Goal: Check status: Check status

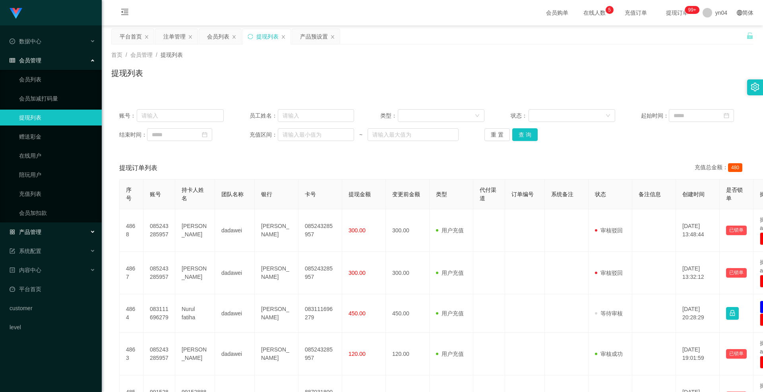
click at [45, 194] on div "产品管理" at bounding box center [51, 232] width 102 height 16
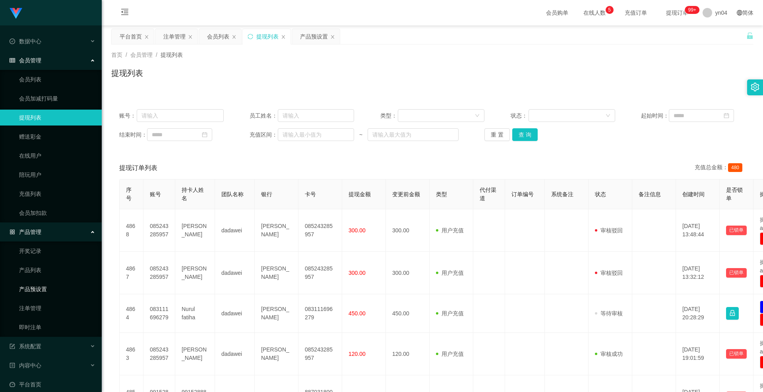
click at [48, 194] on link "产品预设置" at bounding box center [57, 289] width 76 height 16
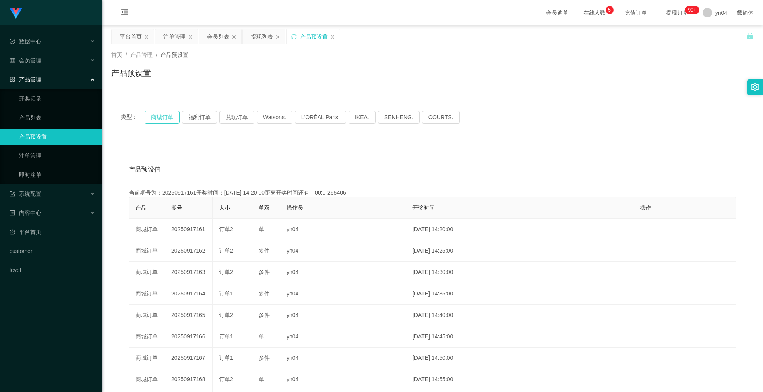
click at [178, 114] on button "商城订单" at bounding box center [162, 117] width 35 height 13
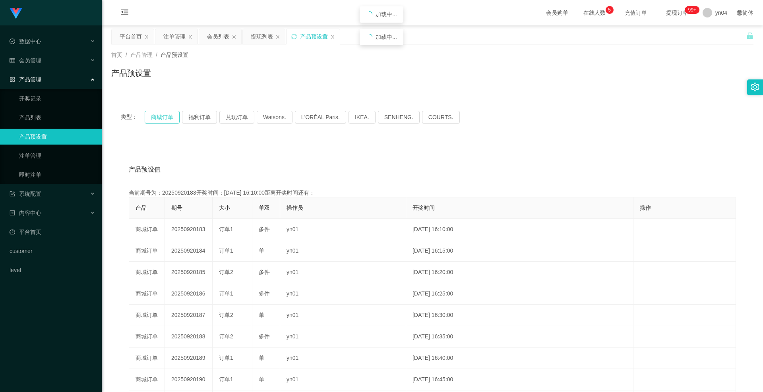
click at [178, 114] on button "商城订单" at bounding box center [162, 117] width 35 height 13
click at [155, 119] on button "商城订单" at bounding box center [162, 117] width 35 height 13
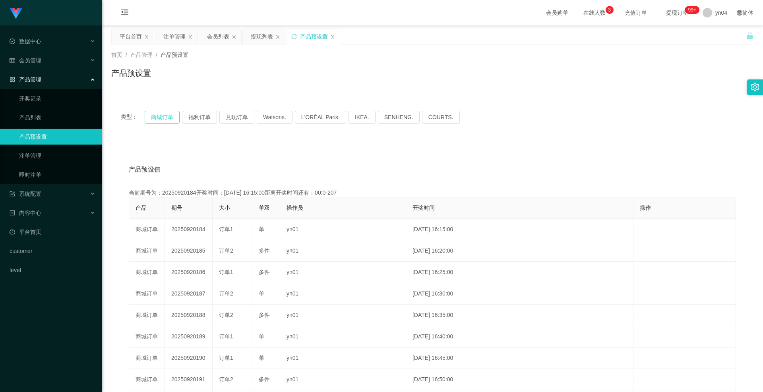
click at [163, 117] on button "商城订单" at bounding box center [162, 117] width 35 height 13
click at [47, 64] on div "会员管理" at bounding box center [51, 60] width 102 height 16
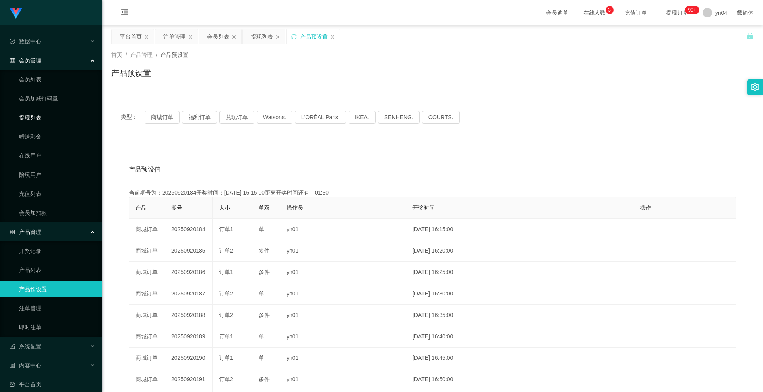
click at [46, 115] on link "提现列表" at bounding box center [57, 118] width 76 height 16
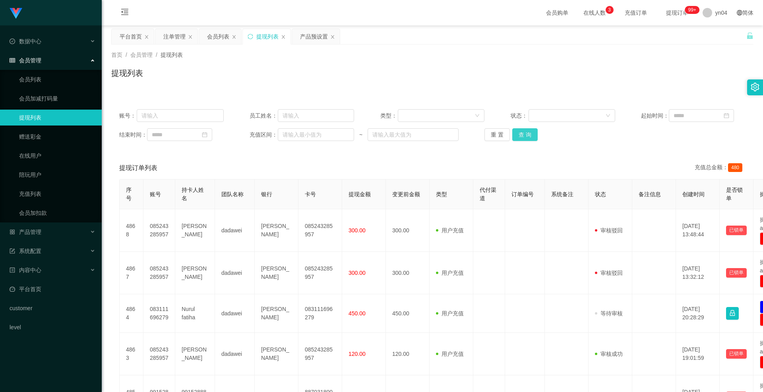
click at [423, 134] on button "查 询" at bounding box center [524, 134] width 25 height 13
click at [423, 134] on div "重 置 查 询" at bounding box center [536, 134] width 105 height 13
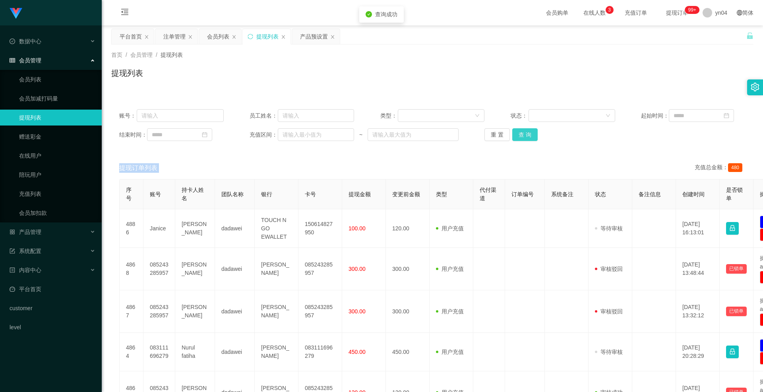
click at [423, 134] on button "查 询" at bounding box center [524, 134] width 25 height 13
click at [423, 134] on div "重 置 查 询" at bounding box center [536, 134] width 105 height 13
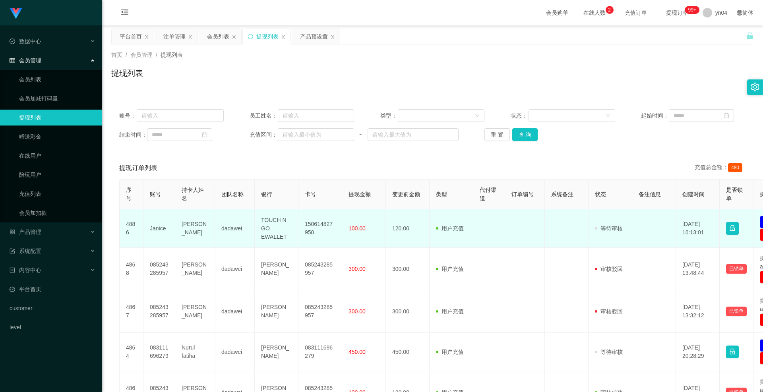
click at [162, 194] on td "Janice" at bounding box center [159, 228] width 32 height 39
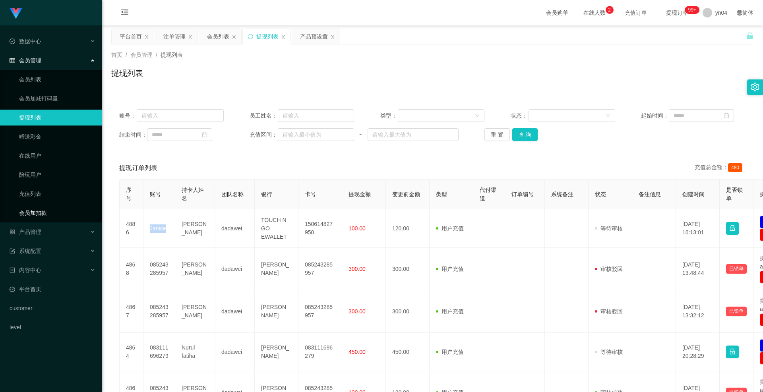
copy td "Janice"
click at [34, 194] on ul "数据中心 会员管理 会员列表 会员加减打码量 提现列表 赠送彩金 在线用户 陪玩用户 充值列表 会员加扣款 产品管理 开奖记录 产品列表 产品预设置 注单管理…" at bounding box center [51, 184] width 102 height 318
click at [39, 194] on span "产品管理" at bounding box center [26, 232] width 32 height 6
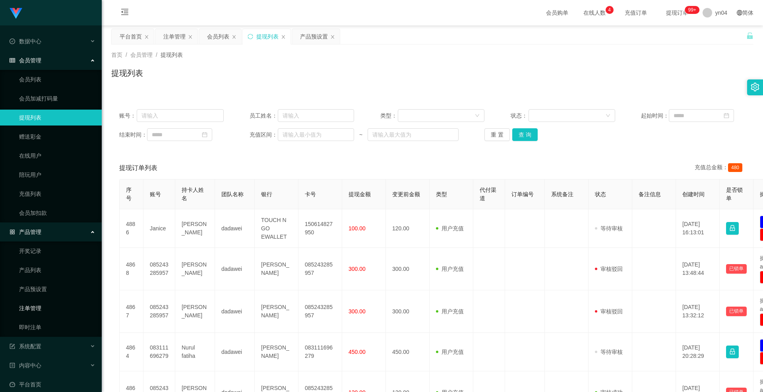
click at [43, 194] on link "注单管理" at bounding box center [57, 308] width 76 height 16
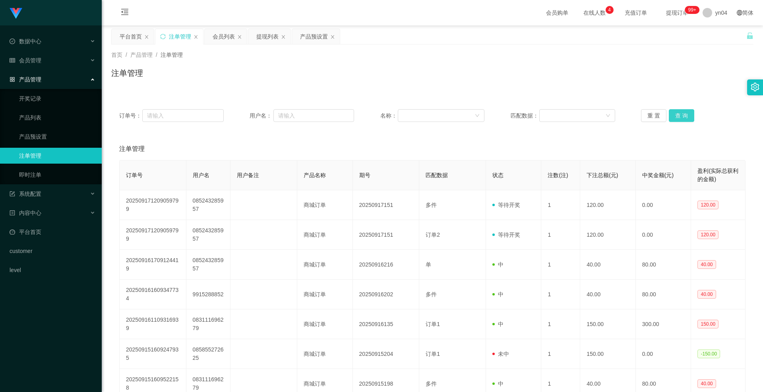
click at [423, 114] on button "查 询" at bounding box center [681, 115] width 25 height 13
click at [423, 114] on div "重 置 查 询" at bounding box center [693, 115] width 105 height 13
click at [423, 114] on button "查 询" at bounding box center [681, 115] width 25 height 13
click at [423, 114] on div "重 置 查 询" at bounding box center [693, 115] width 105 height 13
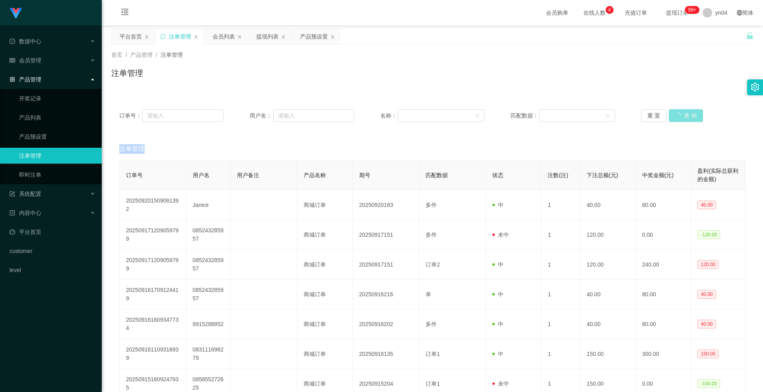
click at [423, 114] on button "查 询" at bounding box center [686, 115] width 34 height 13
click at [423, 114] on button "查 询" at bounding box center [681, 115] width 25 height 13
click at [423, 114] on div "重 置 查 询" at bounding box center [693, 115] width 105 height 13
click at [423, 114] on button "查 询" at bounding box center [686, 115] width 34 height 13
click at [423, 114] on div "重 置 查 询" at bounding box center [693, 115] width 105 height 13
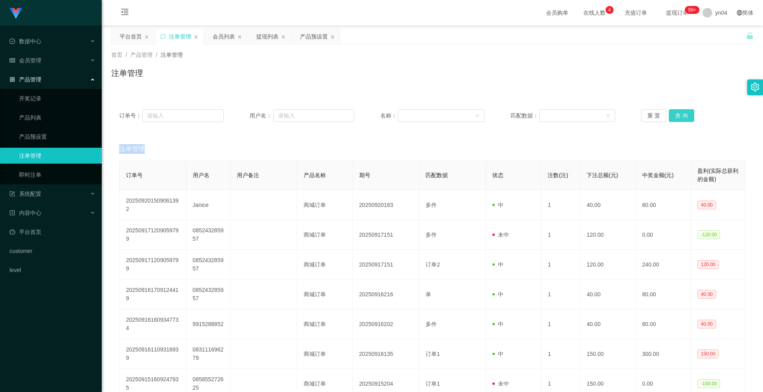
click at [423, 114] on button "查 询" at bounding box center [681, 115] width 25 height 13
click at [423, 114] on div "重 置 查 询" at bounding box center [693, 115] width 105 height 13
click at [423, 114] on button "查 询" at bounding box center [681, 115] width 25 height 13
click at [423, 114] on div "重 置 查 询" at bounding box center [693, 115] width 105 height 13
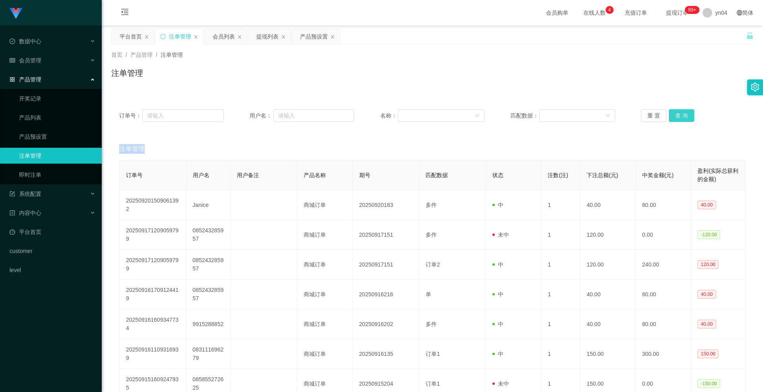
drag, startPoint x: 676, startPoint y: 114, endPoint x: 131, endPoint y: 90, distance: 545.8
click at [423, 114] on button "查 询" at bounding box center [681, 115] width 25 height 13
click at [423, 119] on button "查 询" at bounding box center [681, 115] width 25 height 13
click at [423, 119] on div "重 置 查 询" at bounding box center [693, 115] width 105 height 13
click at [423, 119] on button "查 询" at bounding box center [681, 115] width 25 height 13
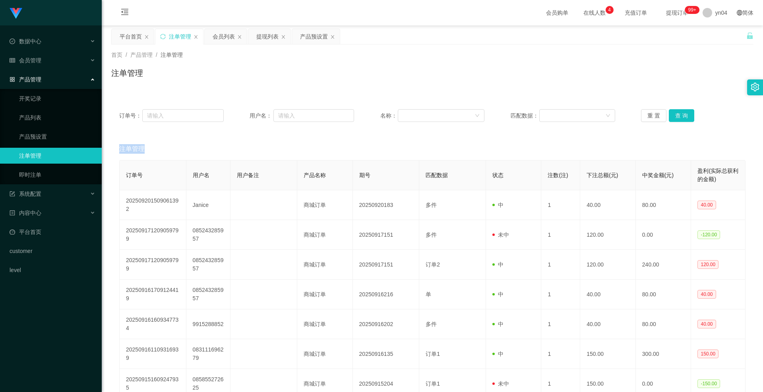
click at [423, 119] on div "重 置 查 询" at bounding box center [693, 115] width 105 height 13
click at [423, 119] on button "查 询" at bounding box center [686, 115] width 34 height 13
click at [423, 119] on div "重 置 查 询" at bounding box center [693, 115] width 105 height 13
click at [423, 119] on button "查 询" at bounding box center [681, 115] width 25 height 13
click at [423, 119] on div "重 置 查 询" at bounding box center [693, 115] width 105 height 13
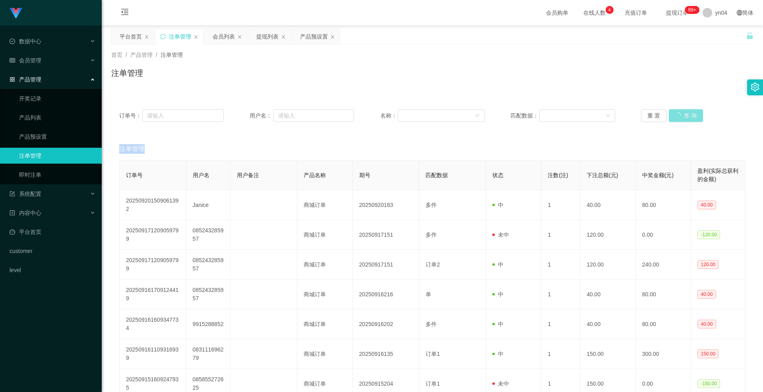
click at [423, 119] on button "查 询" at bounding box center [686, 115] width 34 height 13
click at [423, 119] on div "重 置 查 询" at bounding box center [693, 115] width 105 height 13
click at [423, 119] on button "查 询" at bounding box center [681, 115] width 25 height 13
click at [423, 119] on div "重 置 查 询" at bounding box center [693, 115] width 105 height 13
click at [423, 119] on button "查 询" at bounding box center [686, 115] width 34 height 13
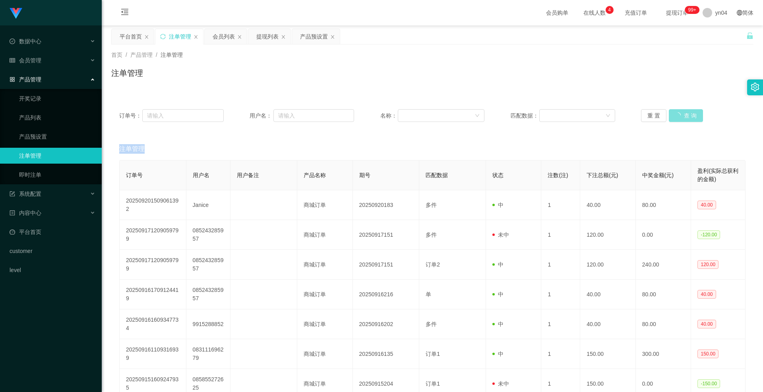
click at [423, 119] on div "重 置 查 询" at bounding box center [693, 115] width 105 height 13
click at [423, 119] on button "查 询" at bounding box center [681, 115] width 25 height 13
click at [423, 119] on div "重 置 查 询" at bounding box center [693, 115] width 105 height 13
click at [423, 119] on button "查 询" at bounding box center [681, 115] width 25 height 13
click at [423, 119] on div "重 置 查 询" at bounding box center [693, 115] width 105 height 13
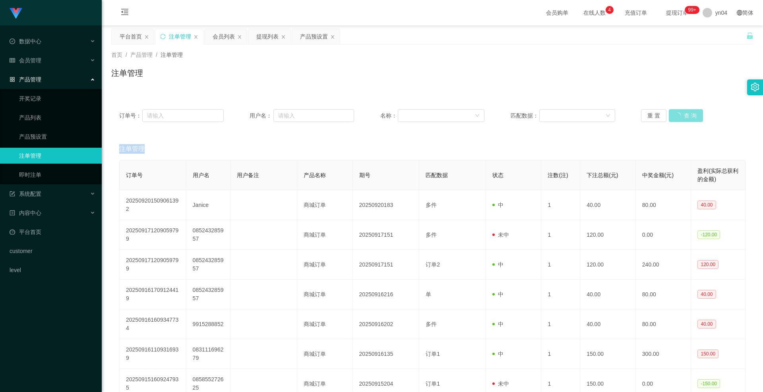
click at [423, 119] on button "查 询" at bounding box center [686, 115] width 34 height 13
click at [423, 119] on div "重 置 查 询" at bounding box center [693, 115] width 105 height 13
click at [423, 119] on button "查 询" at bounding box center [681, 115] width 25 height 13
click at [423, 119] on div "重 置 查 询" at bounding box center [693, 115] width 105 height 13
click at [423, 119] on button "查 询" at bounding box center [681, 115] width 25 height 13
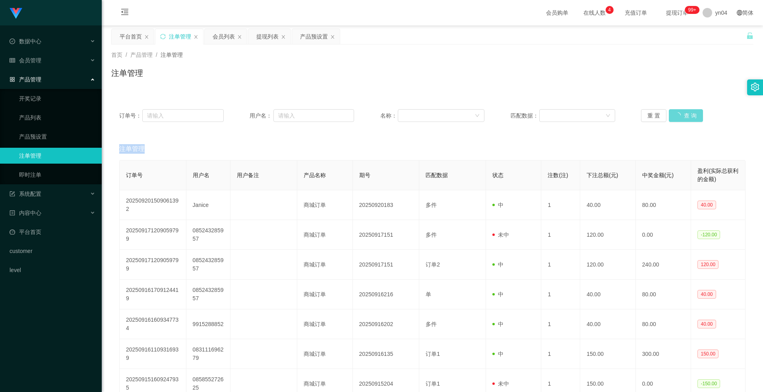
click at [423, 119] on div "重 置 查 询" at bounding box center [693, 115] width 105 height 13
click at [423, 118] on button "查 询" at bounding box center [686, 115] width 34 height 13
click at [423, 117] on div "重 置 查 询" at bounding box center [693, 115] width 105 height 13
click at [423, 118] on button "查 询" at bounding box center [681, 115] width 25 height 13
click at [423, 118] on div "重 置 查 询" at bounding box center [693, 115] width 105 height 13
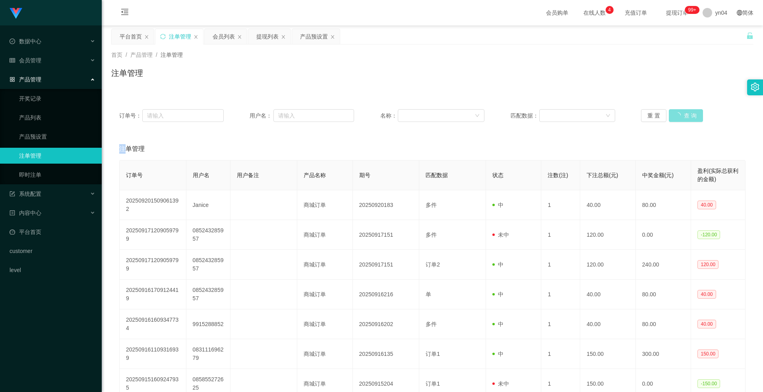
click at [423, 118] on button "查 询" at bounding box center [686, 115] width 34 height 13
click at [423, 118] on div "重 置 查 询" at bounding box center [693, 115] width 105 height 13
click at [423, 118] on button "查 询" at bounding box center [681, 115] width 25 height 13
click at [423, 118] on div "重 置 查 询" at bounding box center [693, 115] width 105 height 13
click at [423, 118] on button "查 询" at bounding box center [681, 115] width 25 height 13
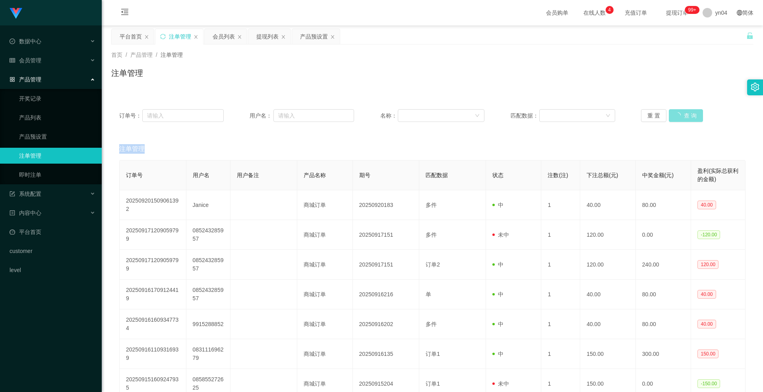
click at [423, 118] on div "重 置 查 询" at bounding box center [693, 115] width 105 height 13
click at [423, 118] on button "查 询" at bounding box center [686, 115] width 34 height 13
click at [423, 118] on div "重 置 查 询" at bounding box center [693, 115] width 105 height 13
click at [423, 118] on button "查 询" at bounding box center [681, 115] width 25 height 13
click at [423, 118] on div "重 置 查 询" at bounding box center [693, 115] width 105 height 13
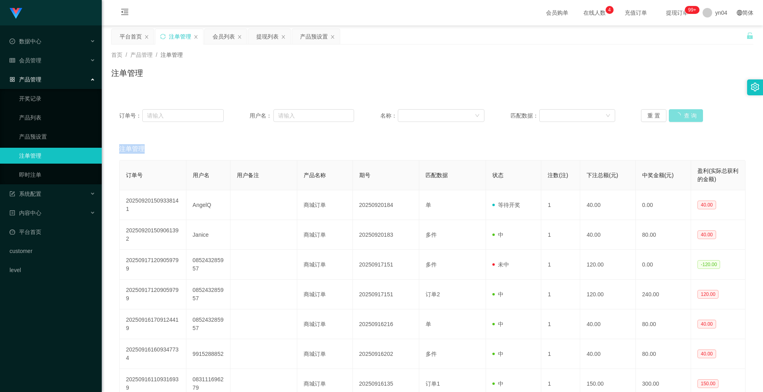
click at [423, 118] on button "查 询" at bounding box center [686, 115] width 34 height 13
click at [423, 118] on div "重 置 查 询" at bounding box center [693, 115] width 105 height 13
click at [41, 73] on div "产品管理" at bounding box center [51, 80] width 102 height 16
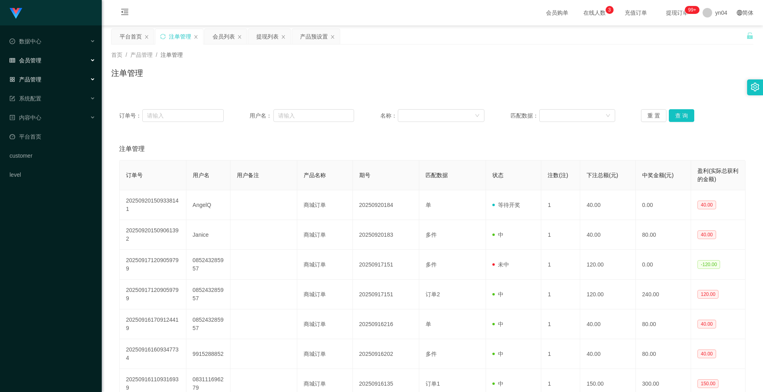
click at [38, 62] on span "会员管理" at bounding box center [26, 60] width 32 height 6
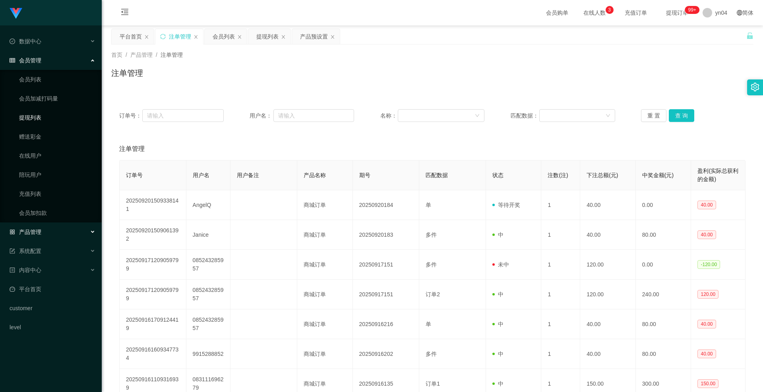
click at [39, 116] on link "提现列表" at bounding box center [57, 118] width 76 height 16
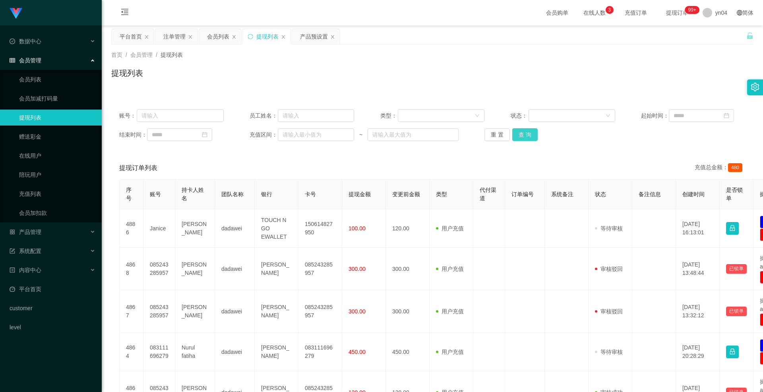
click at [423, 136] on button "查 询" at bounding box center [524, 134] width 25 height 13
click at [423, 136] on div "重 置 查 询" at bounding box center [536, 134] width 105 height 13
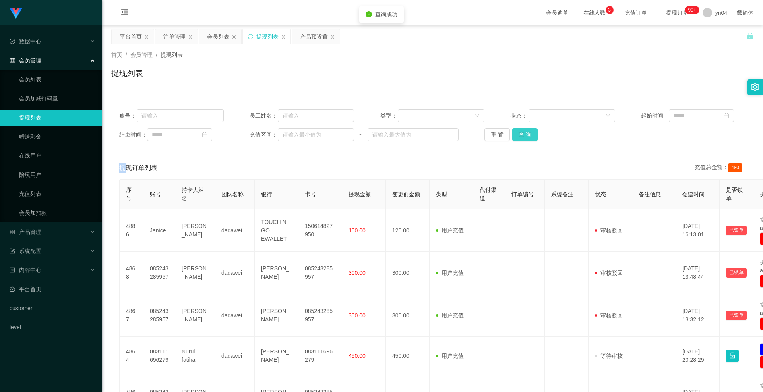
click at [423, 136] on button "查 询" at bounding box center [524, 134] width 25 height 13
click at [423, 136] on div "重 置 查 询" at bounding box center [536, 134] width 105 height 13
click at [423, 139] on button "查 询" at bounding box center [524, 134] width 25 height 13
click at [423, 139] on div "重 置 查 询" at bounding box center [536, 134] width 105 height 13
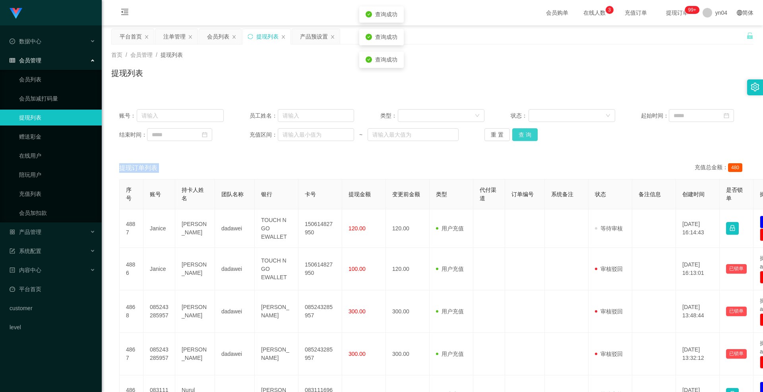
click at [423, 139] on button "查 询" at bounding box center [524, 134] width 25 height 13
click at [423, 139] on div "重 置 查 询" at bounding box center [536, 134] width 105 height 13
click at [423, 139] on button "查 询" at bounding box center [524, 134] width 25 height 13
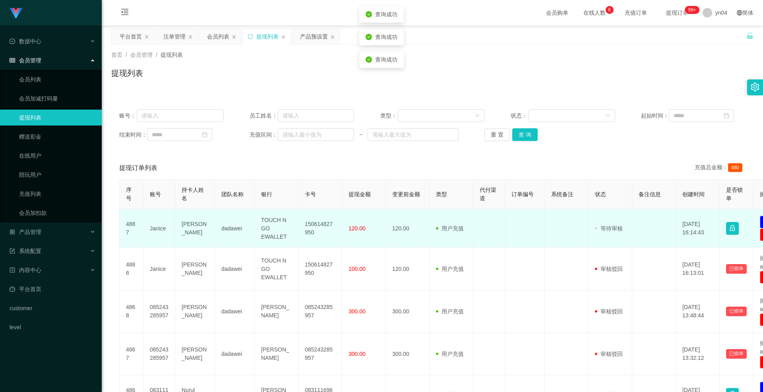
click at [155, 194] on td "Janice" at bounding box center [159, 228] width 32 height 39
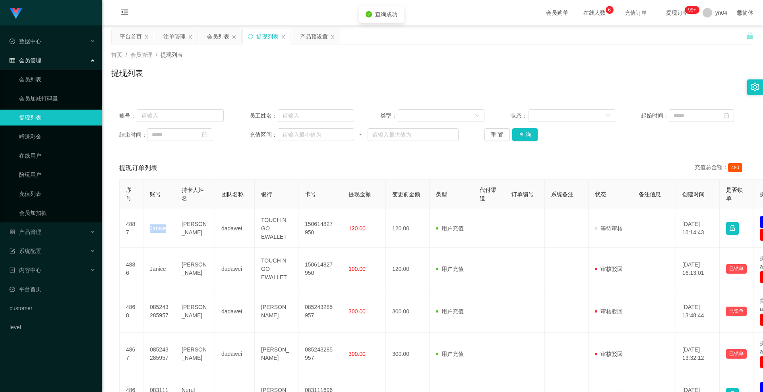
copy td "Janice"
click at [423, 138] on button "查 询" at bounding box center [524, 134] width 25 height 13
click at [423, 138] on div "重 置 查 询" at bounding box center [536, 134] width 105 height 13
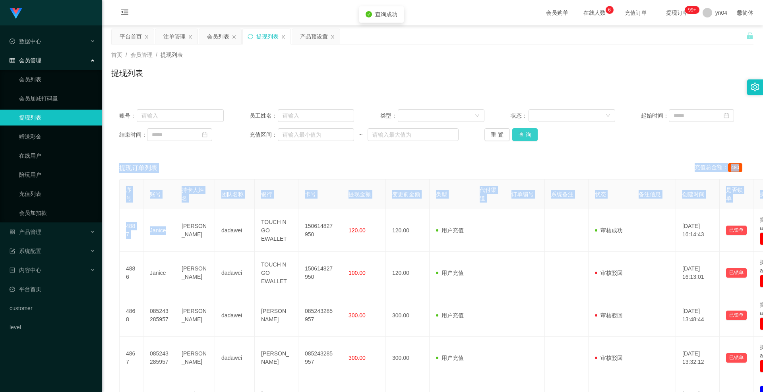
click at [423, 138] on button "查 询" at bounding box center [524, 134] width 25 height 13
click at [423, 194] on th "订单编号" at bounding box center [525, 195] width 40 height 30
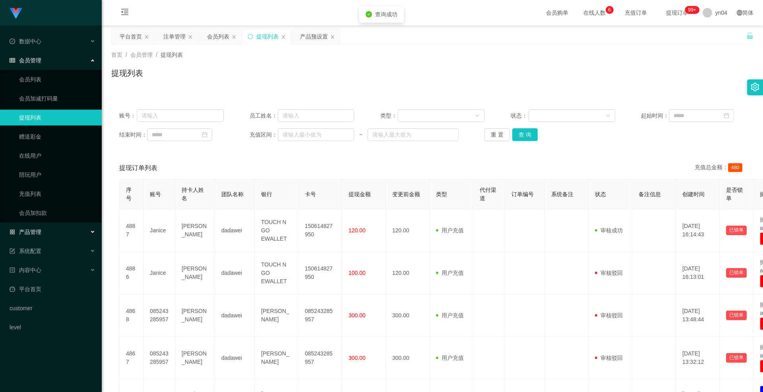
click at [46, 194] on div "产品管理" at bounding box center [51, 232] width 102 height 16
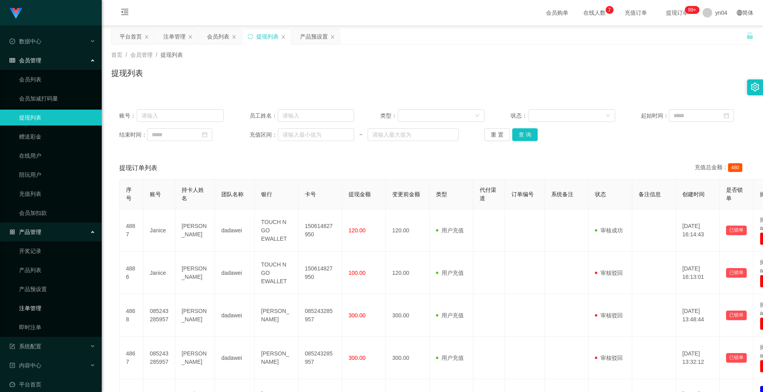
click at [43, 194] on link "注单管理" at bounding box center [57, 308] width 76 height 16
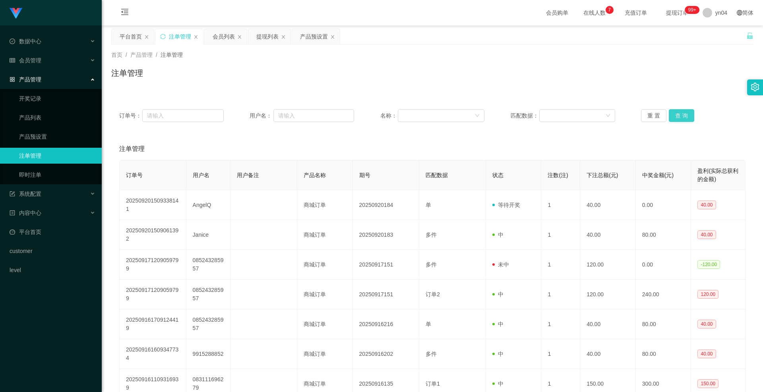
click at [423, 111] on button "查 询" at bounding box center [681, 115] width 25 height 13
click at [423, 111] on div "重 置 查 询" at bounding box center [693, 115] width 105 height 13
click at [423, 111] on button "查 询" at bounding box center [681, 115] width 25 height 13
click at [423, 115] on button "查 询" at bounding box center [681, 115] width 25 height 13
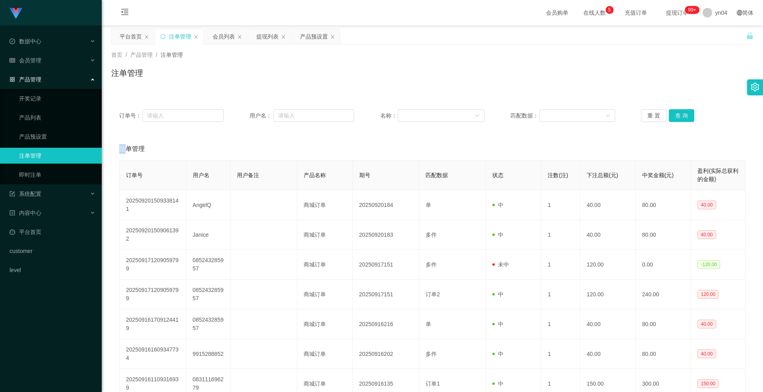
click at [423, 115] on div "重 置 查 询" at bounding box center [693, 115] width 105 height 13
click at [423, 115] on button "查 询" at bounding box center [686, 115] width 34 height 13
click at [423, 115] on div "重 置 查 询" at bounding box center [693, 115] width 105 height 13
click at [41, 194] on div "系统配置" at bounding box center [51, 194] width 102 height 16
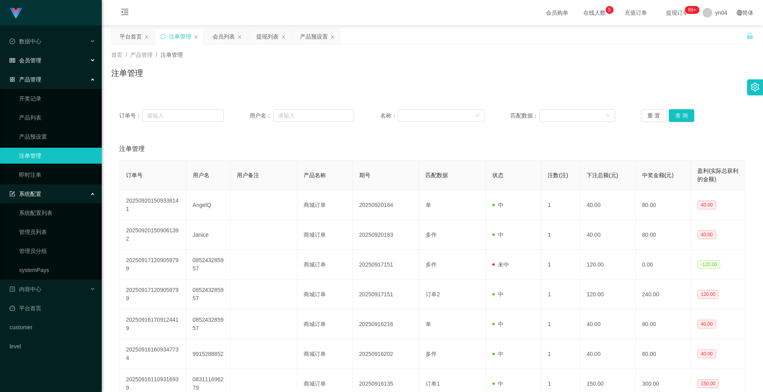
click at [37, 61] on span "会员管理" at bounding box center [26, 60] width 32 height 6
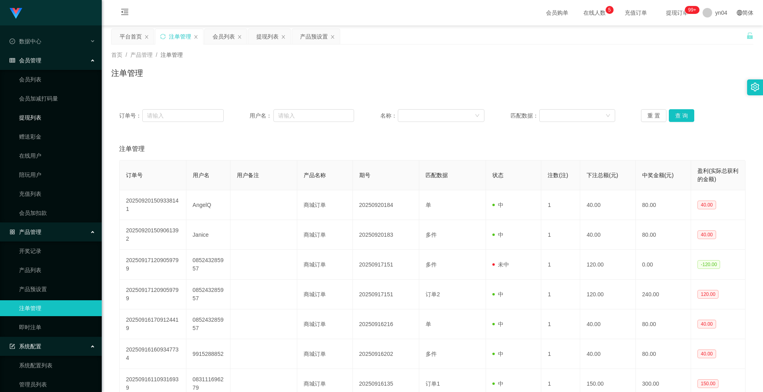
click at [32, 120] on link "提现列表" at bounding box center [57, 118] width 76 height 16
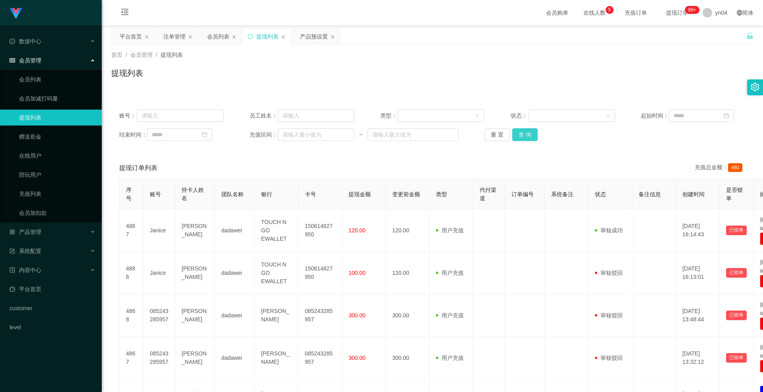
click at [423, 135] on button "查 询" at bounding box center [524, 134] width 25 height 13
click at [423, 135] on div "重 置 查 询" at bounding box center [536, 134] width 105 height 13
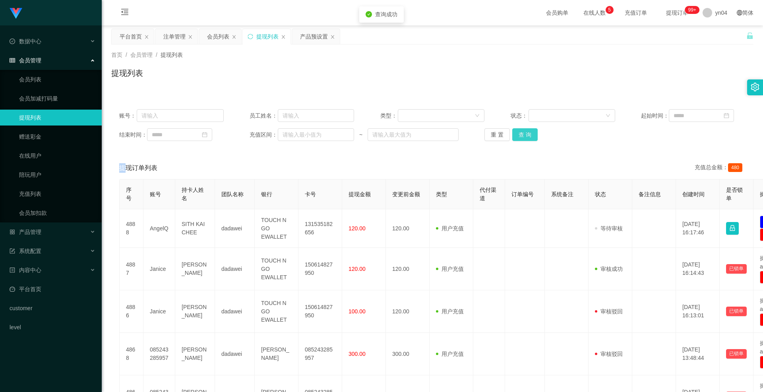
click at [423, 135] on button "查 询" at bounding box center [524, 134] width 25 height 13
click at [423, 135] on div "重 置 查 询" at bounding box center [536, 134] width 105 height 13
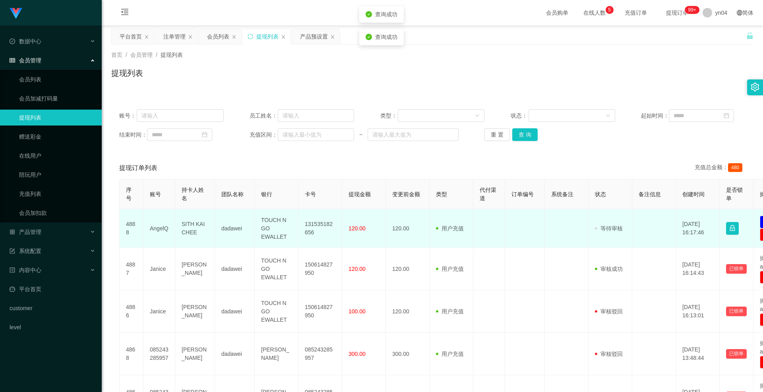
click at [158, 194] on td "AngelQ" at bounding box center [159, 228] width 32 height 39
copy td "AngelQ"
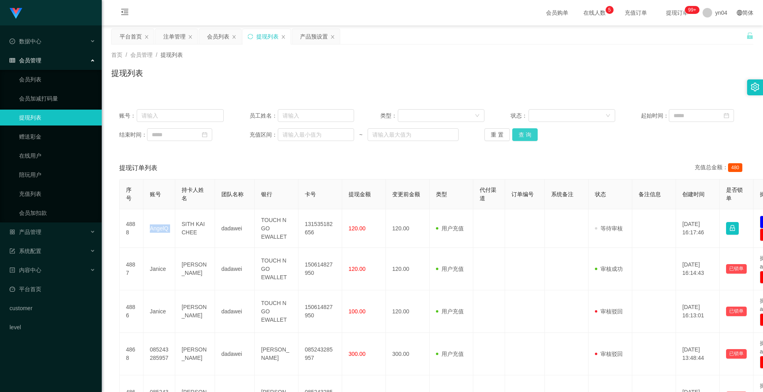
click at [423, 132] on button "查 询" at bounding box center [524, 134] width 25 height 13
click at [423, 132] on div "重 置 查 询" at bounding box center [536, 134] width 105 height 13
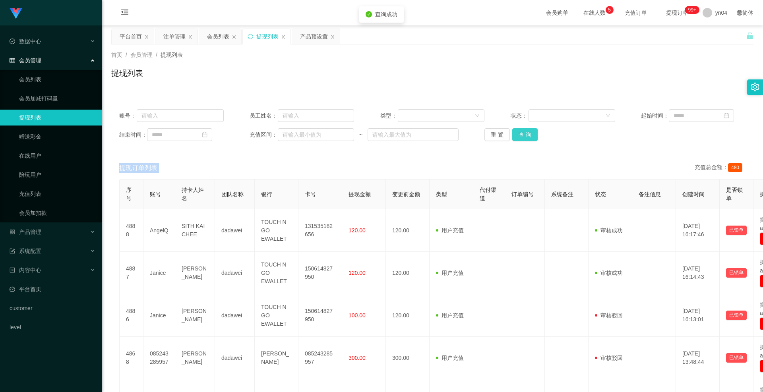
click at [423, 132] on button "查 询" at bounding box center [524, 134] width 25 height 13
click at [423, 132] on div "重 置 查 询" at bounding box center [536, 134] width 105 height 13
